Goal: Information Seeking & Learning: Learn about a topic

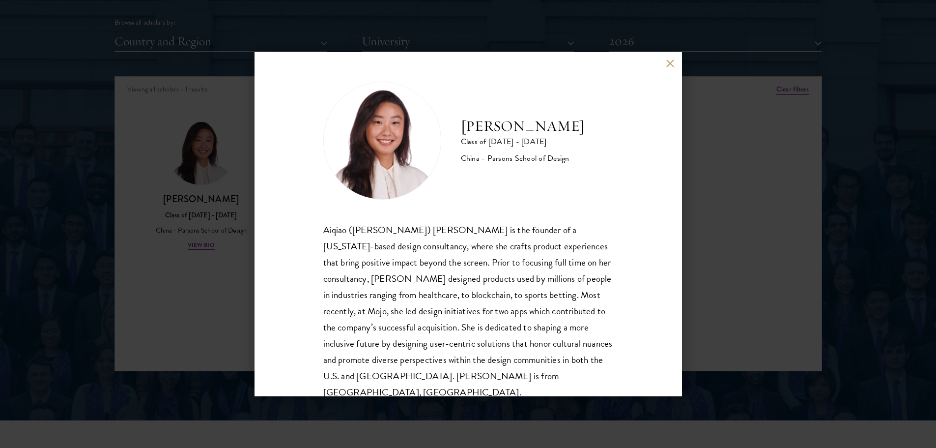
scroll to position [1229, 0]
click at [673, 62] on button at bounding box center [670, 63] width 8 height 8
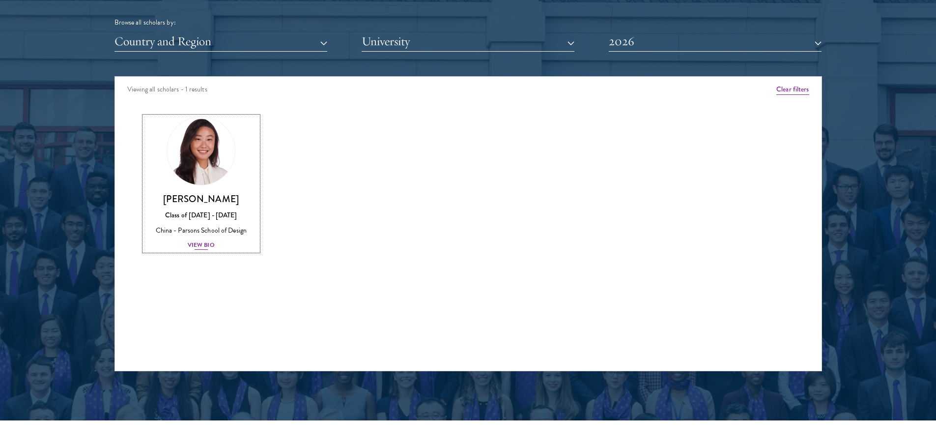
click at [202, 244] on div "View Bio" at bounding box center [201, 244] width 27 height 9
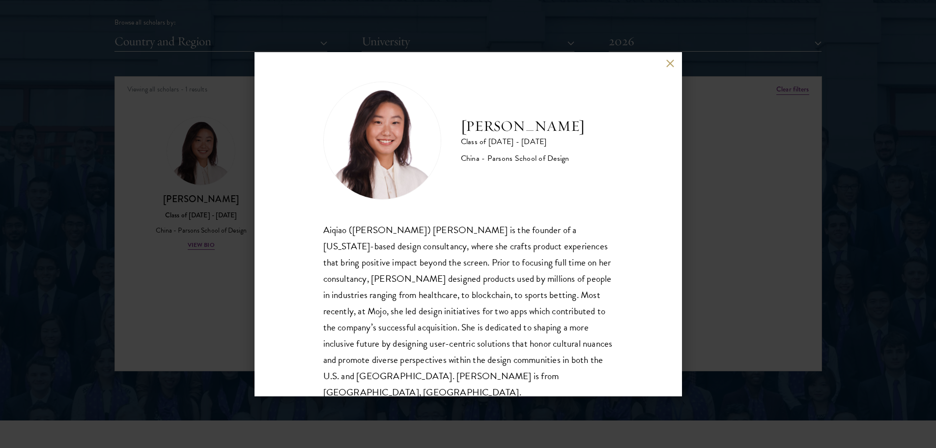
click at [670, 62] on button at bounding box center [670, 63] width 8 height 8
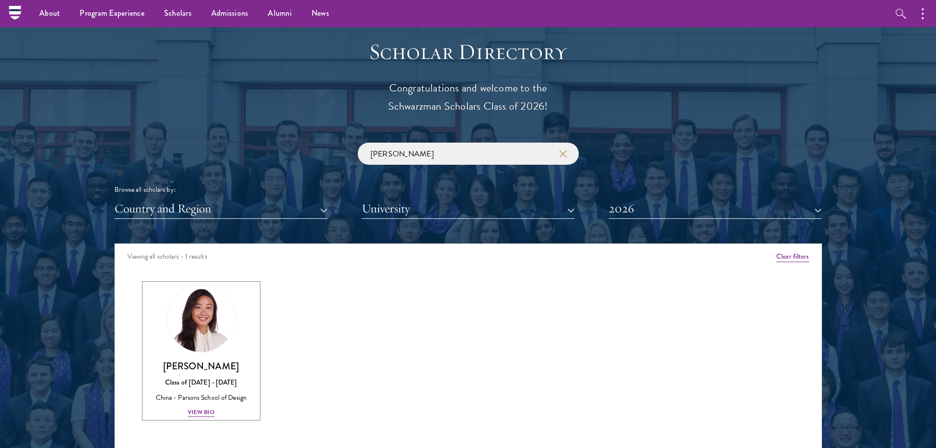
scroll to position [1032, 0]
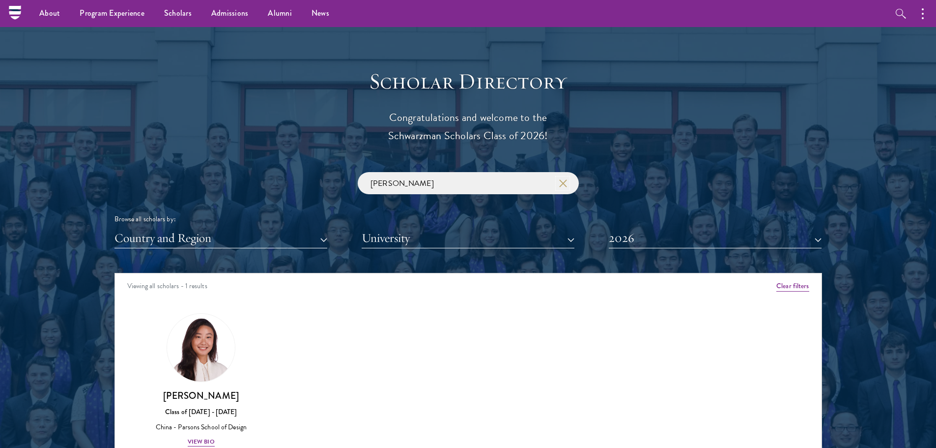
click at [561, 183] on icon "button" at bounding box center [563, 183] width 8 height 8
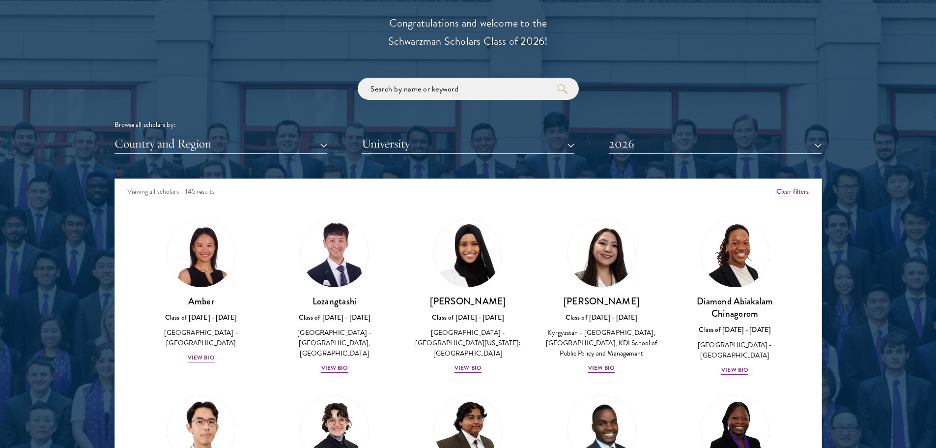
scroll to position [1130, 0]
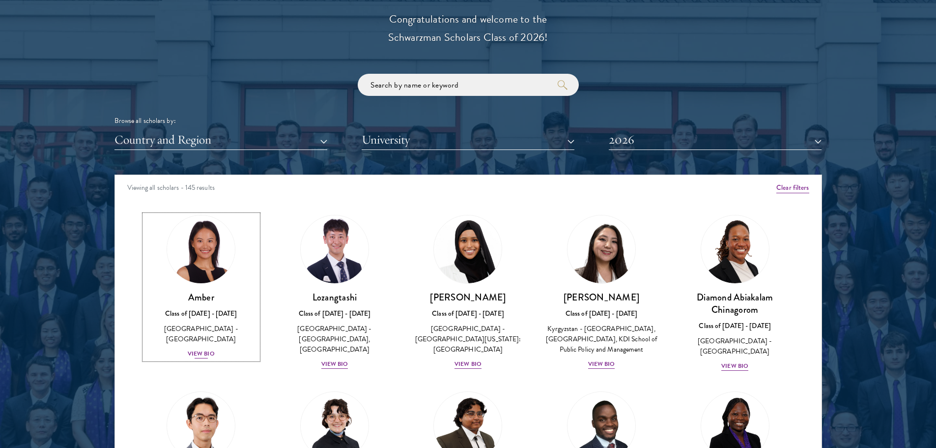
click at [205, 349] on div "View Bio" at bounding box center [201, 353] width 27 height 9
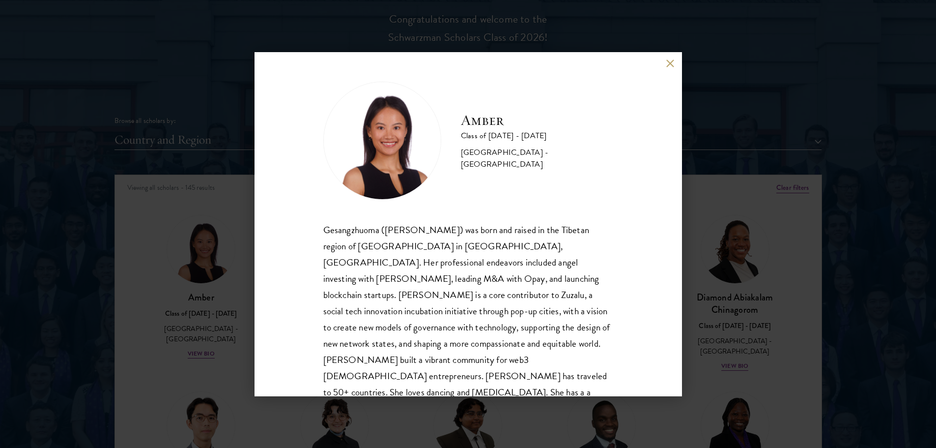
click at [670, 62] on button at bounding box center [670, 63] width 8 height 8
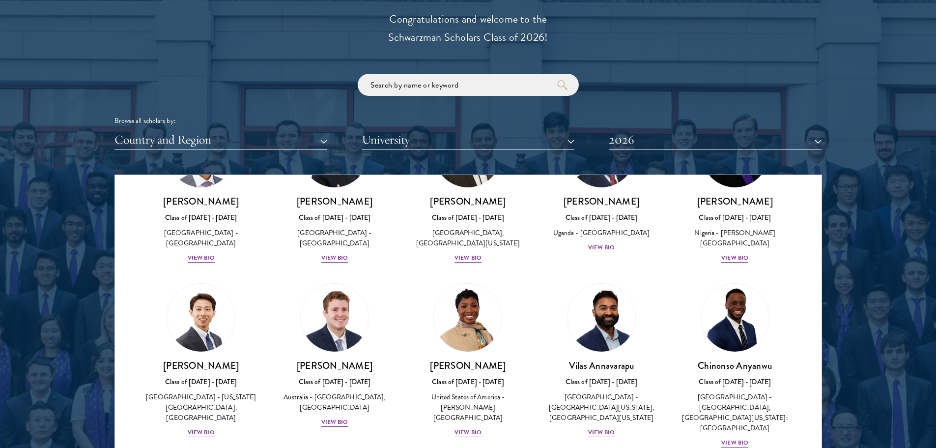
scroll to position [295, 0]
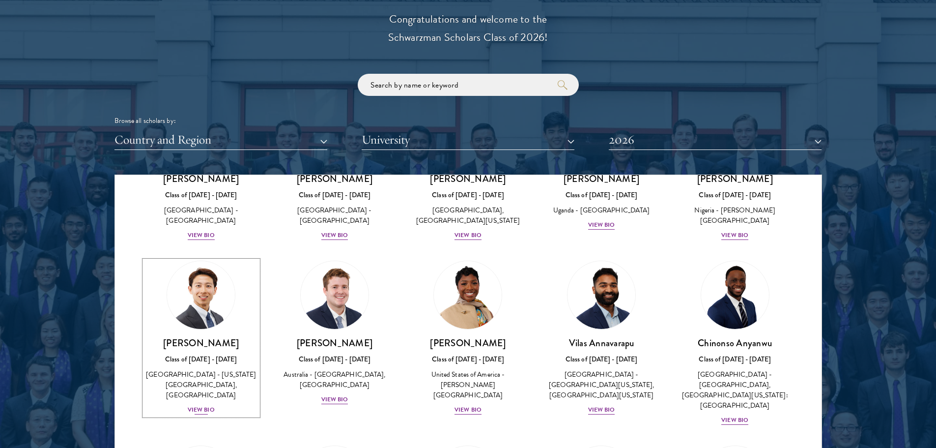
click at [205, 414] on div "View Bio" at bounding box center [201, 409] width 27 height 9
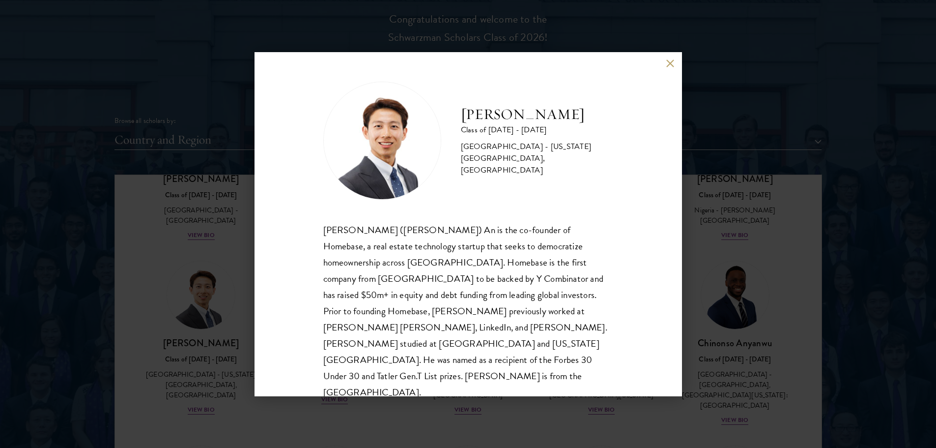
click at [671, 65] on button at bounding box center [670, 63] width 8 height 8
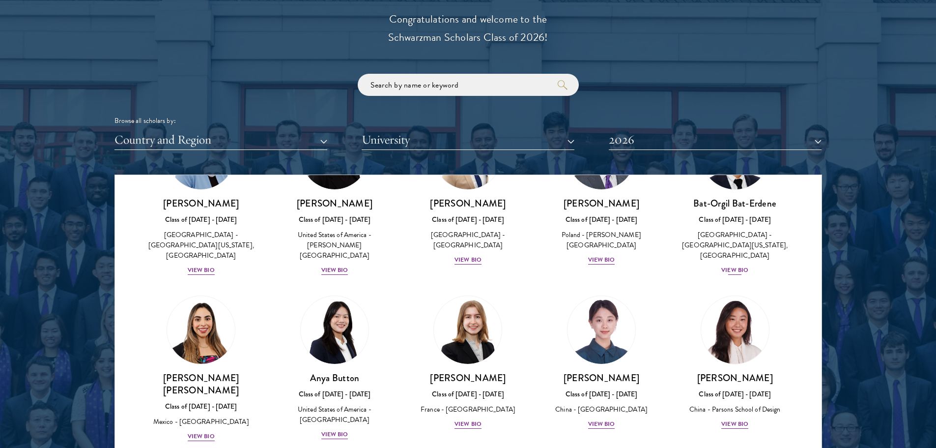
scroll to position [639, 0]
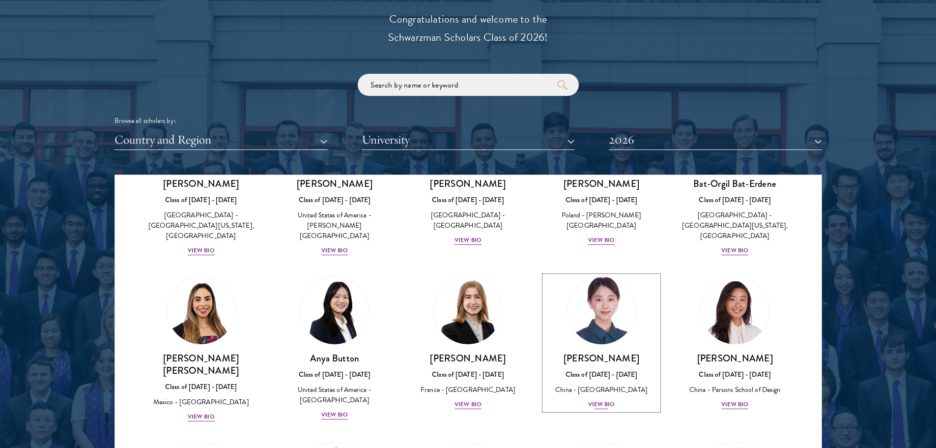
click at [613, 312] on img at bounding box center [601, 310] width 75 height 75
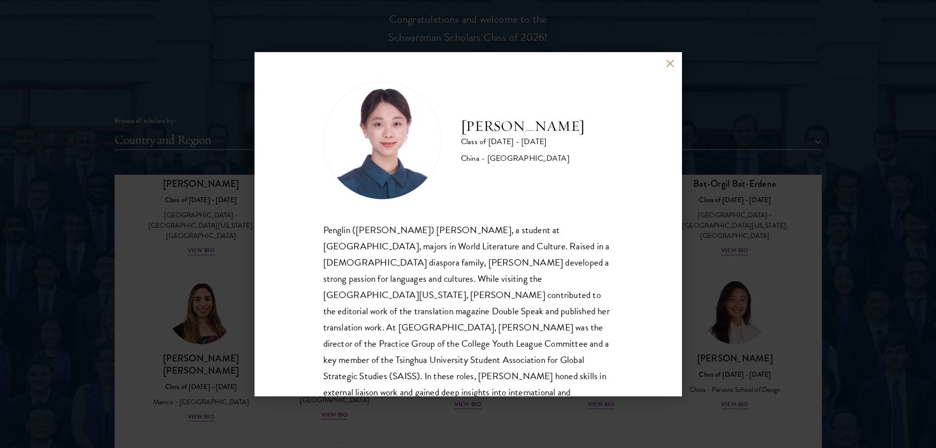
click at [671, 63] on button at bounding box center [670, 63] width 8 height 8
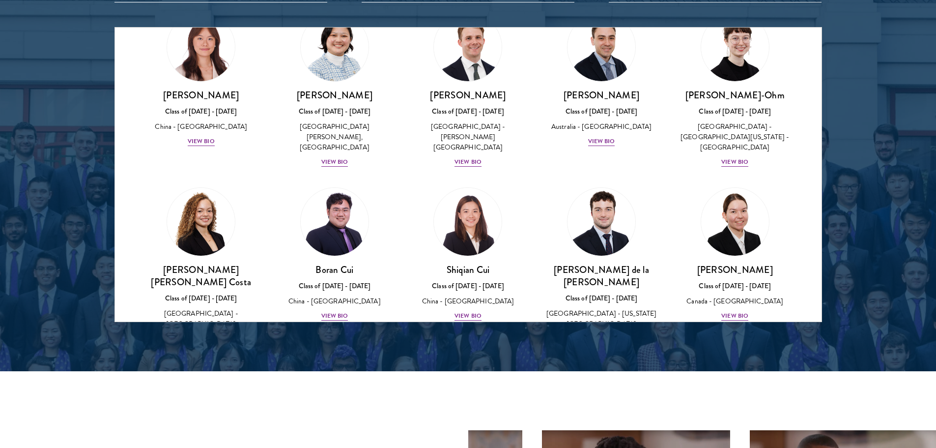
scroll to position [949, 0]
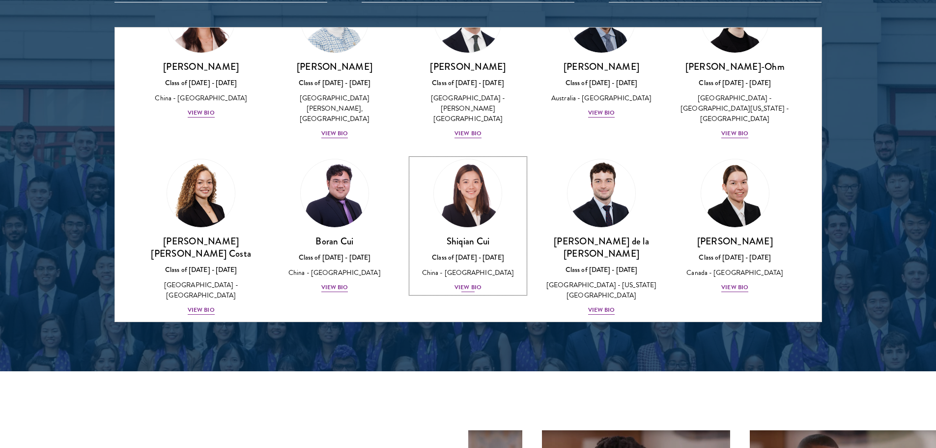
click at [466, 182] on img at bounding box center [468, 193] width 75 height 75
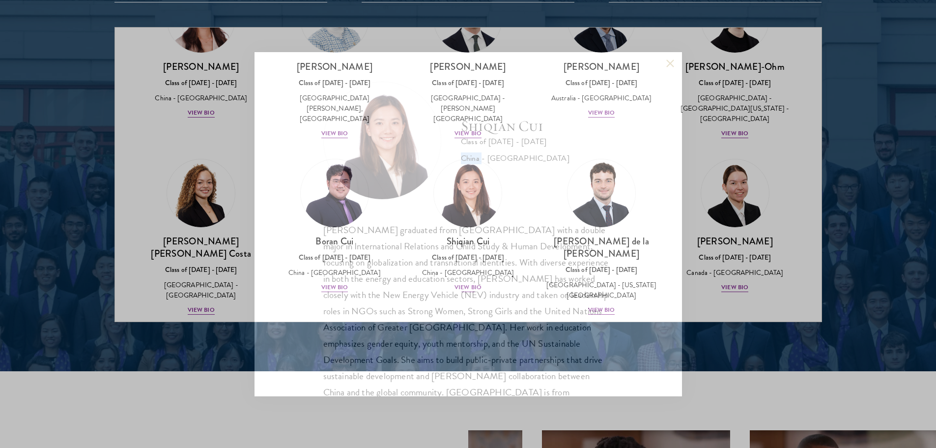
click at [466, 182] on div "[PERSON_NAME] Class of [DATE] - [DATE] [GEOGRAPHIC_DATA] - [GEOGRAPHIC_DATA]" at bounding box center [468, 141] width 290 height 118
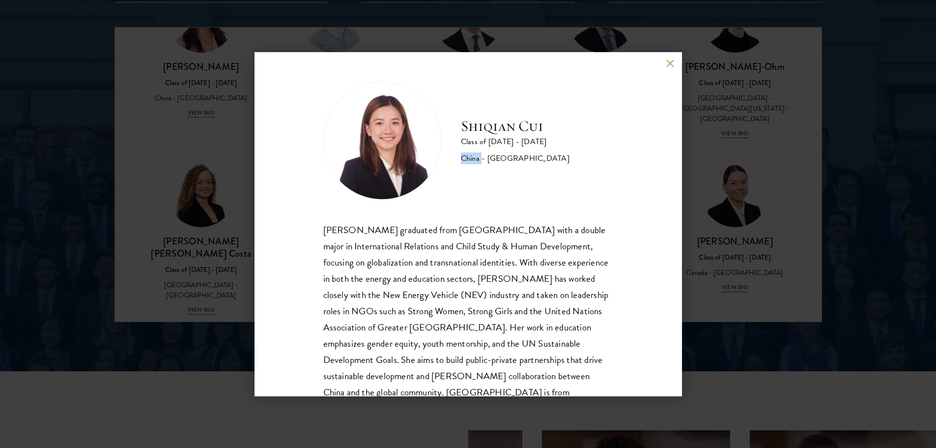
scroll to position [33, 0]
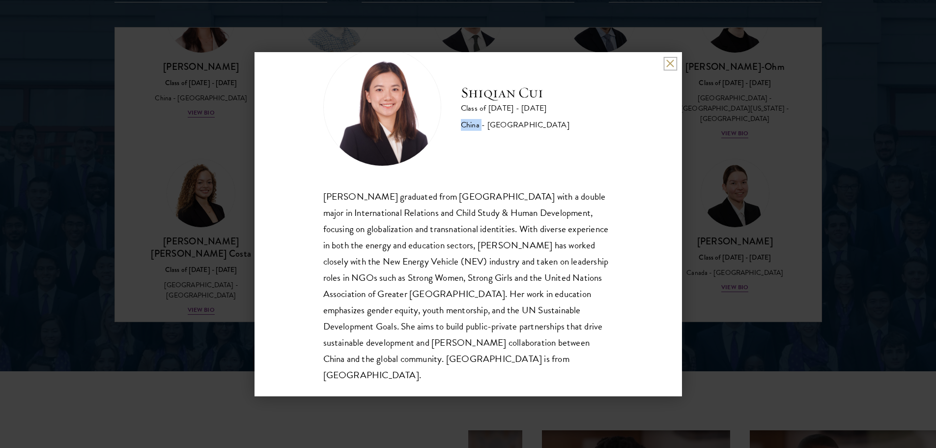
click at [673, 63] on button at bounding box center [670, 63] width 8 height 8
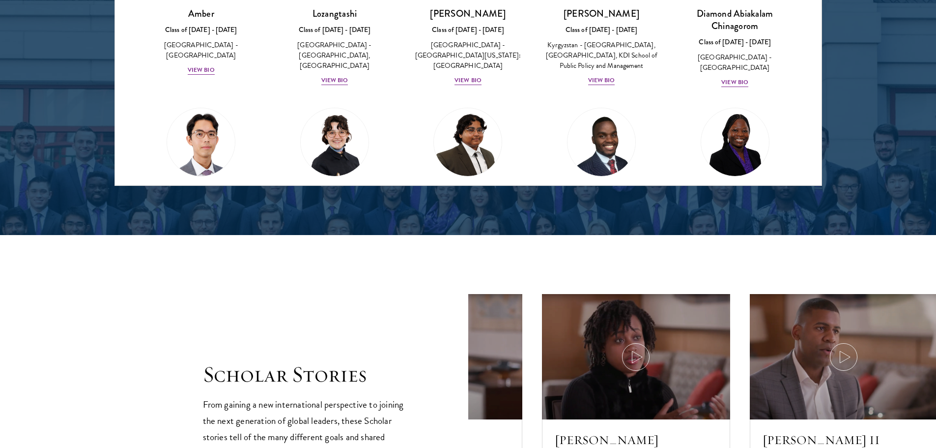
scroll to position [1425, 0]
